Goal: Task Accomplishment & Management: Manage account settings

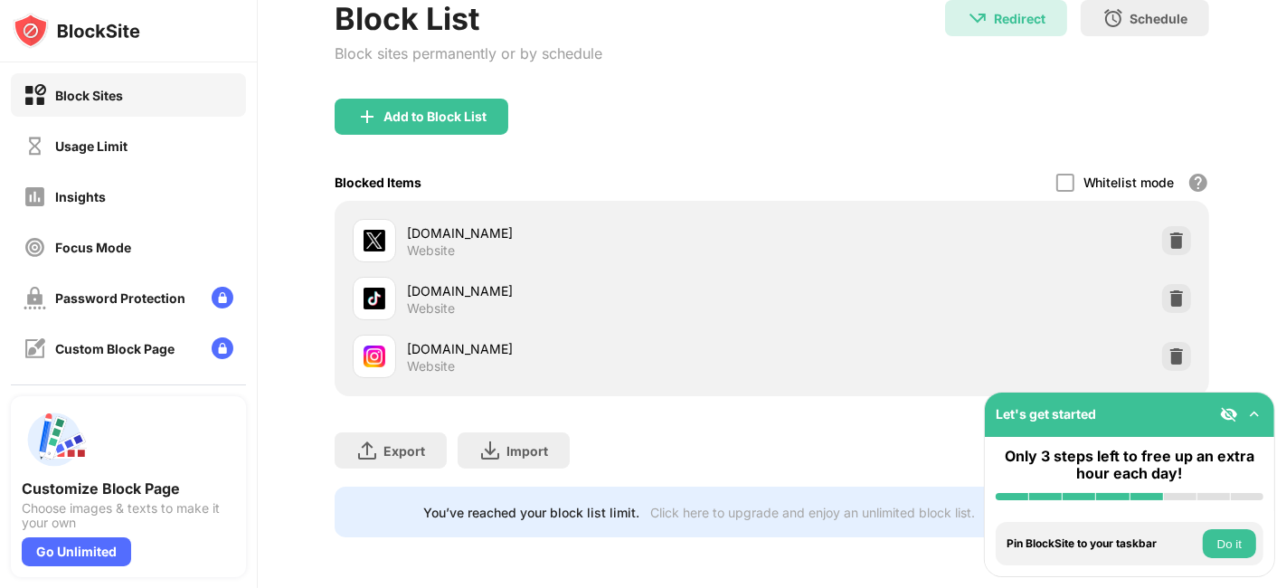
scroll to position [127, 0]
click at [1168, 347] on img at bounding box center [1177, 356] width 18 height 18
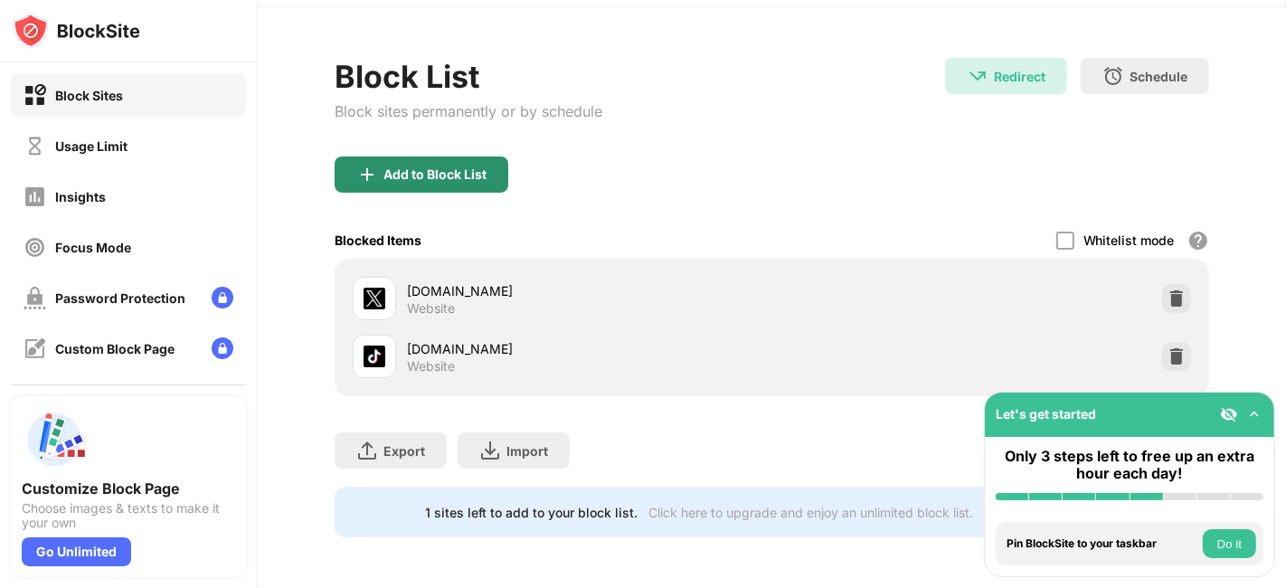
click at [480, 167] on div "Add to Block List" at bounding box center [435, 174] width 103 height 14
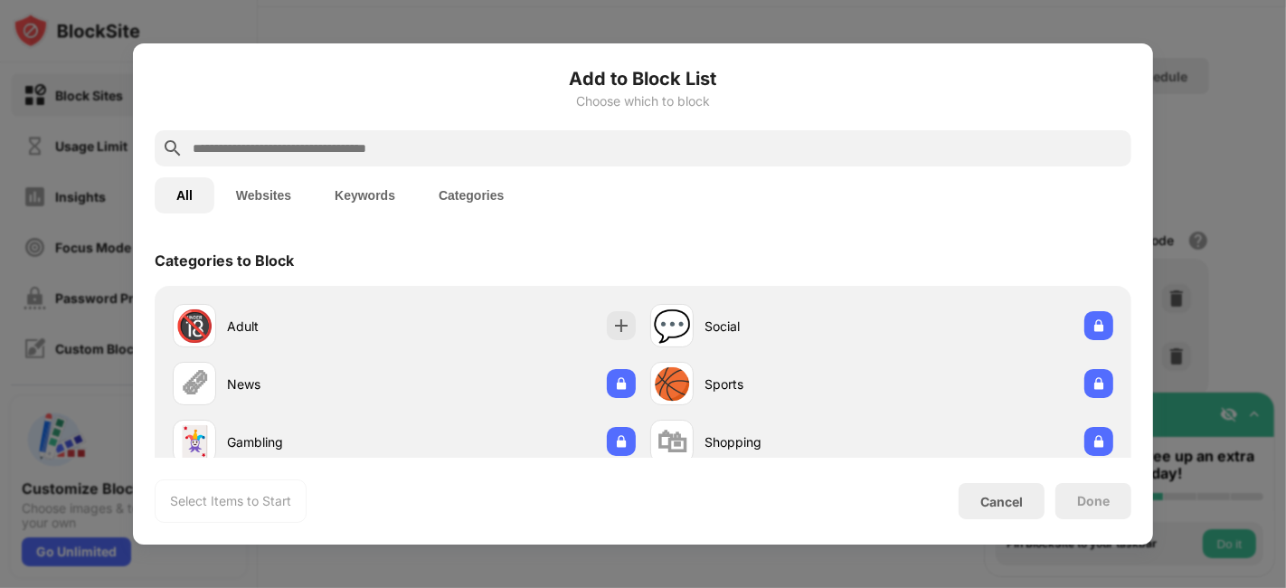
click at [444, 143] on input "text" at bounding box center [658, 148] width 934 height 22
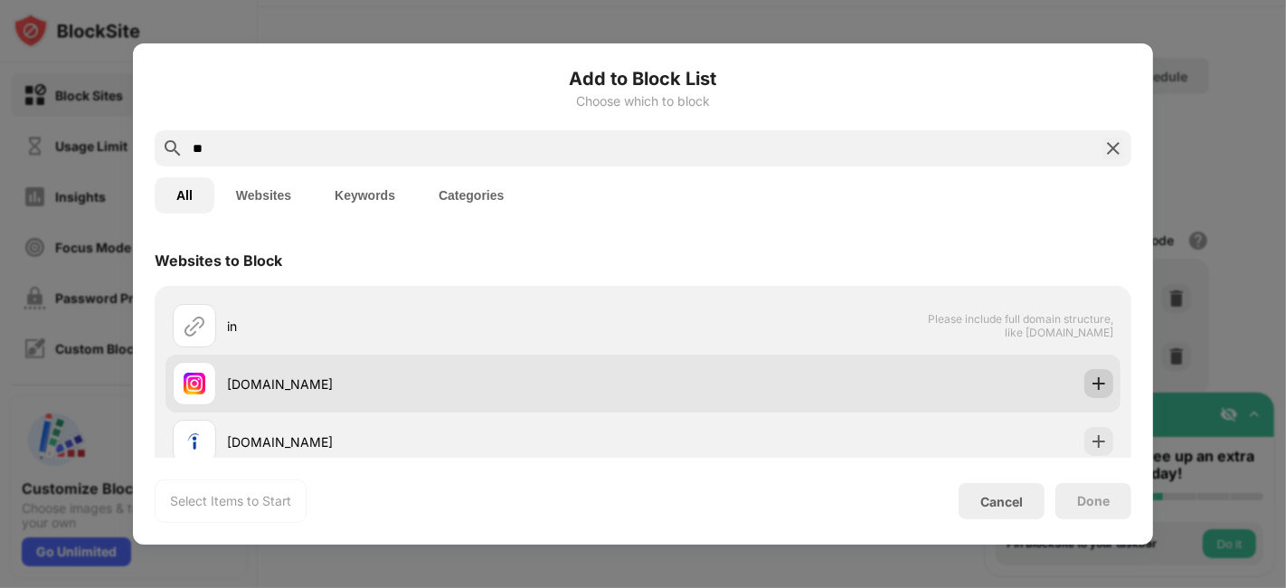
type input "**"
click at [1090, 378] on img at bounding box center [1099, 383] width 18 height 18
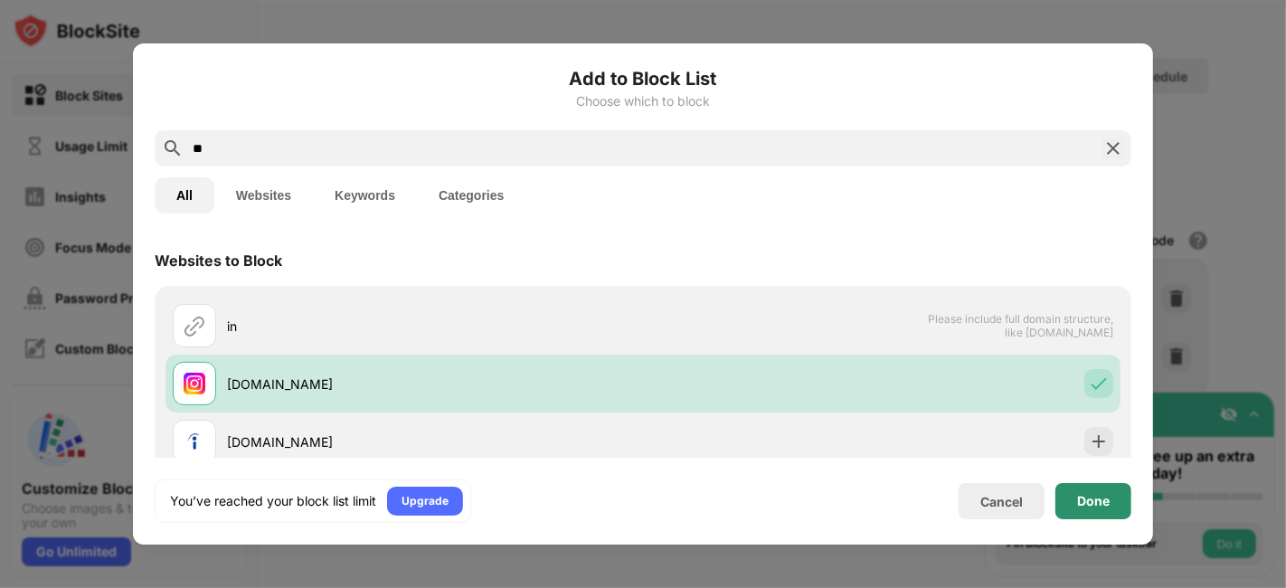
click at [1112, 503] on div "Done" at bounding box center [1094, 501] width 76 height 36
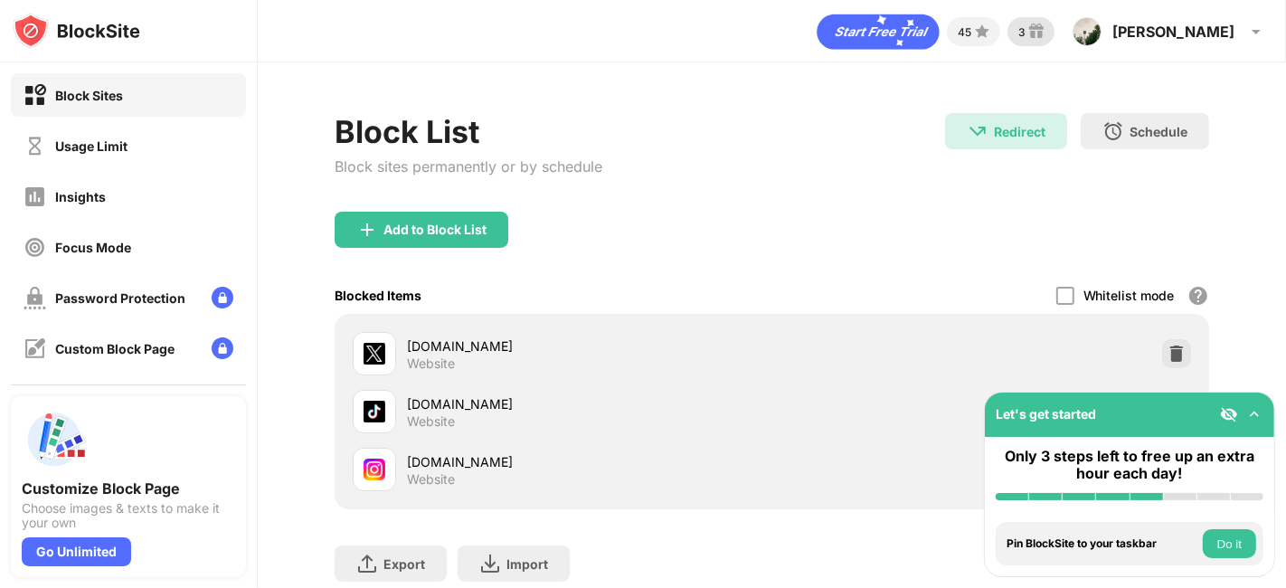
click at [1026, 28] on div "3" at bounding box center [1022, 32] width 7 height 14
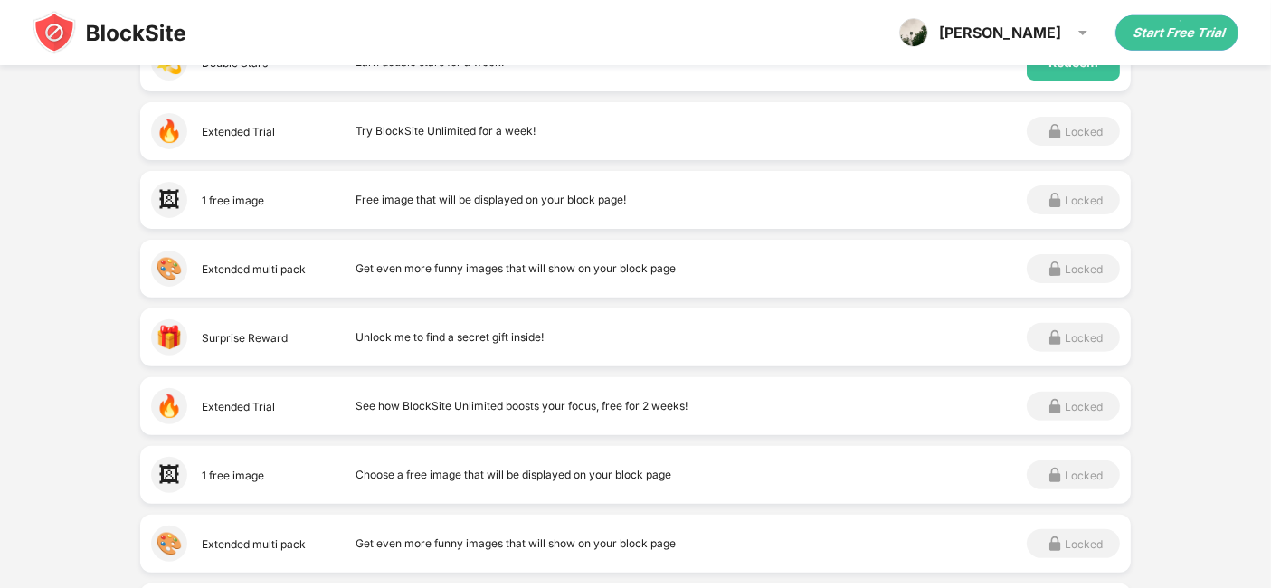
scroll to position [563, 0]
